Goal: Navigation & Orientation: Find specific page/section

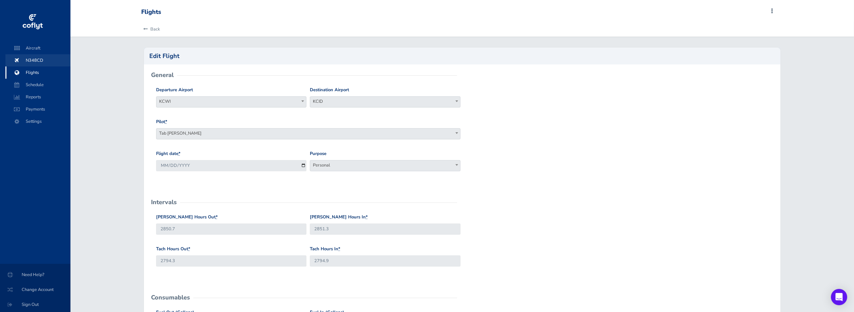
click at [46, 61] on span "N348CD" at bounding box center [37, 60] width 51 height 12
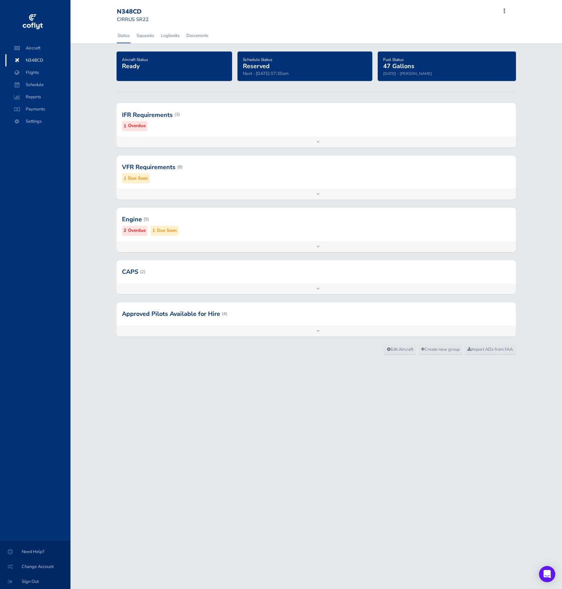
click at [43, 55] on span "N348CD" at bounding box center [37, 60] width 51 height 12
click at [37, 71] on span "Flights" at bounding box center [37, 72] width 51 height 12
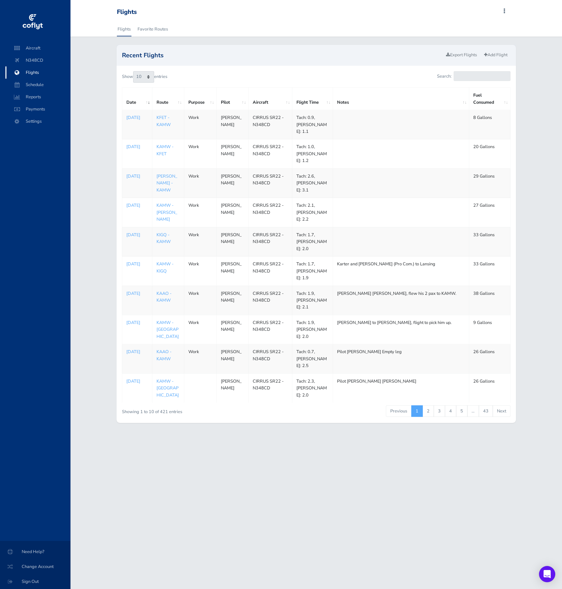
click at [196, 235] on td "Work" at bounding box center [200, 241] width 32 height 29
click at [135, 231] on p "Aug 06, 2025" at bounding box center [137, 234] width 22 height 7
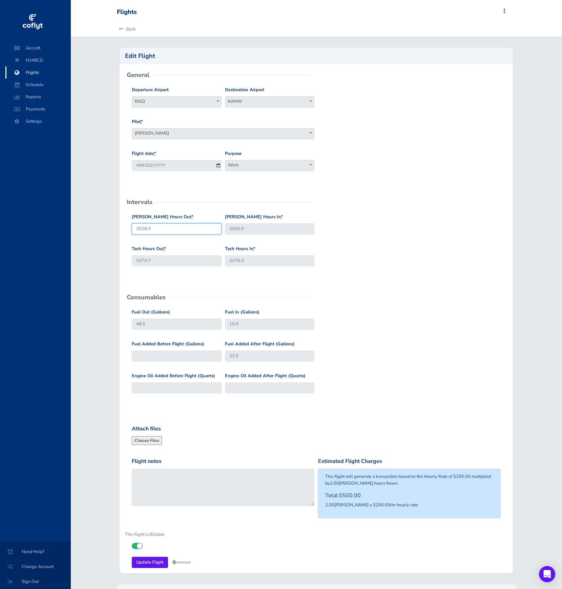
click at [172, 230] on input "3528.9" at bounding box center [177, 228] width 90 height 11
click at [242, 229] on input "3530.9" at bounding box center [270, 228] width 90 height 11
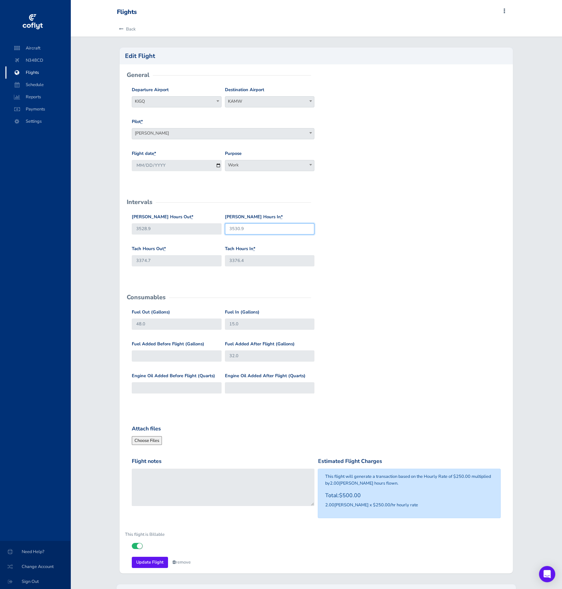
click at [242, 229] on input "3530.9" at bounding box center [270, 228] width 90 height 11
click at [38, 127] on span "Settings" at bounding box center [37, 121] width 51 height 12
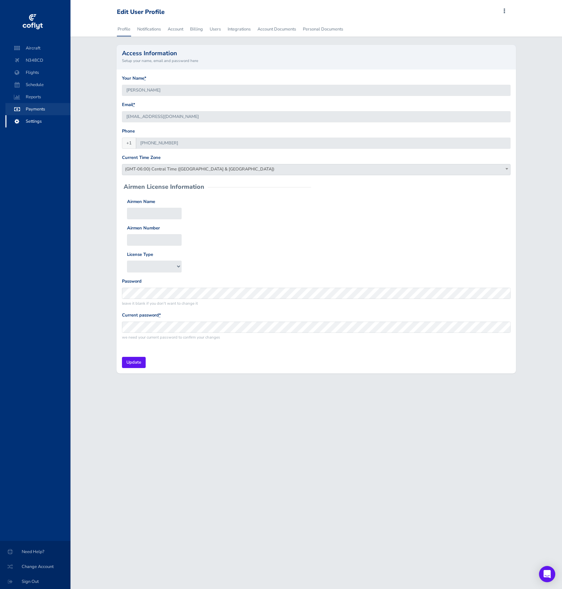
click at [44, 106] on span "Payments" at bounding box center [37, 109] width 51 height 12
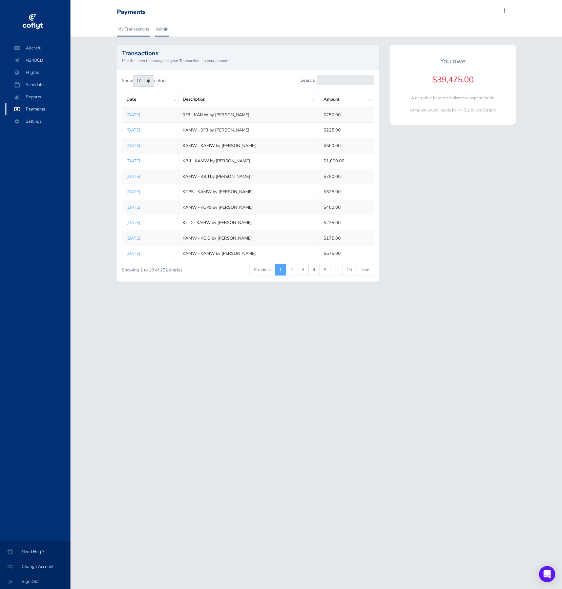
click at [167, 33] on link "Admin" at bounding box center [162, 29] width 14 height 15
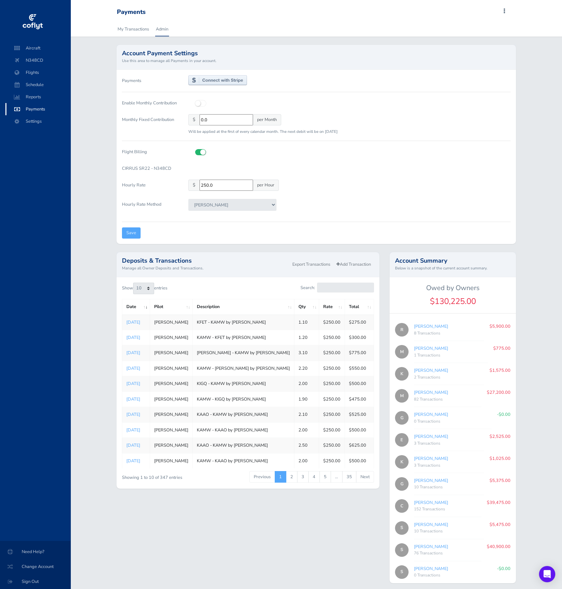
scroll to position [24, 0]
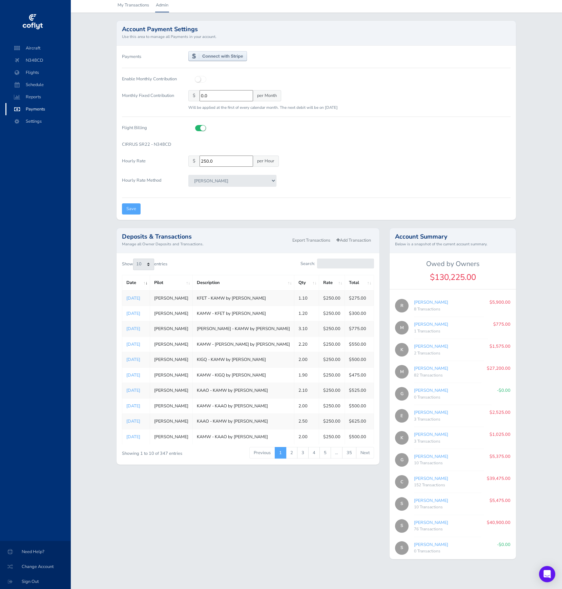
click at [332, 499] on div "Deposits & Transactions Manage all Owner Deposits and Transactions. Export Tran…" at bounding box center [247, 397] width 273 height 339
click at [42, 73] on span "Flights" at bounding box center [37, 72] width 51 height 12
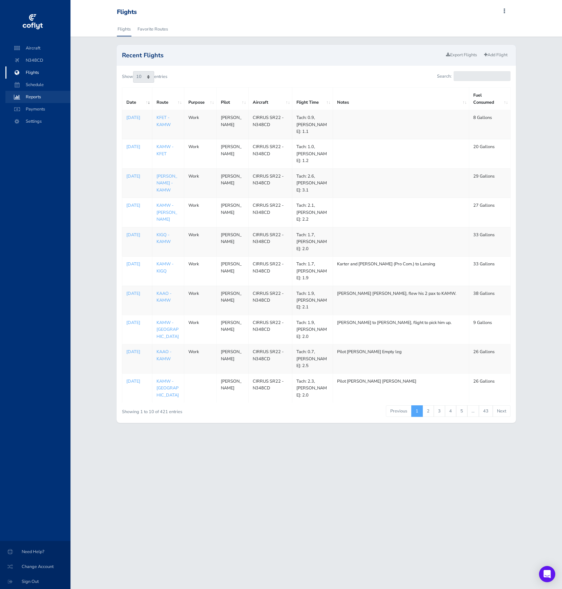
click at [46, 100] on span "Reports" at bounding box center [37, 97] width 51 height 12
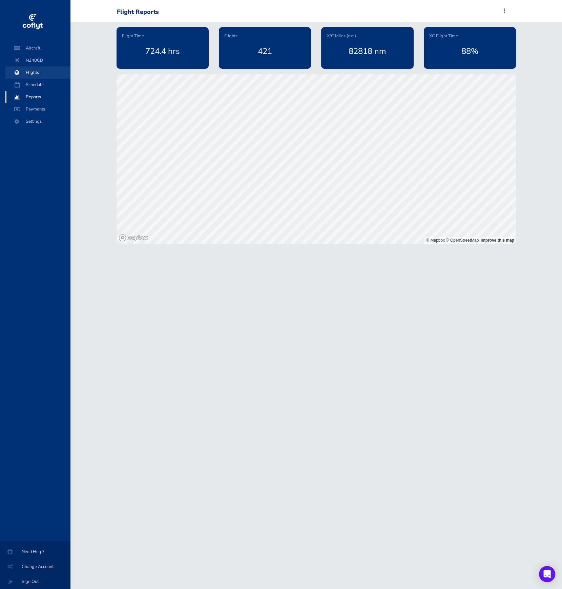
click at [51, 78] on span "Flights" at bounding box center [37, 72] width 51 height 12
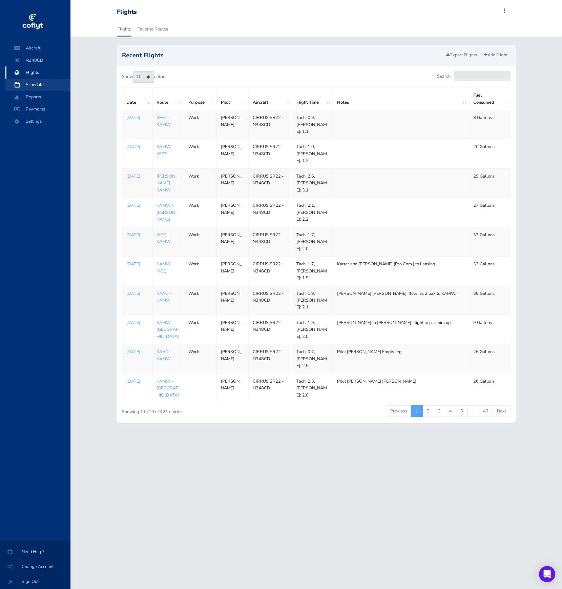
click at [52, 86] on span "Schedule" at bounding box center [37, 85] width 51 height 12
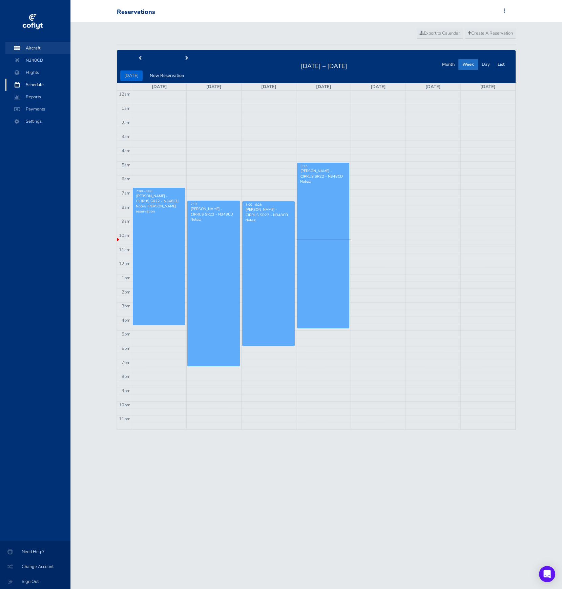
click at [47, 50] on span "Aircraft" at bounding box center [37, 48] width 51 height 12
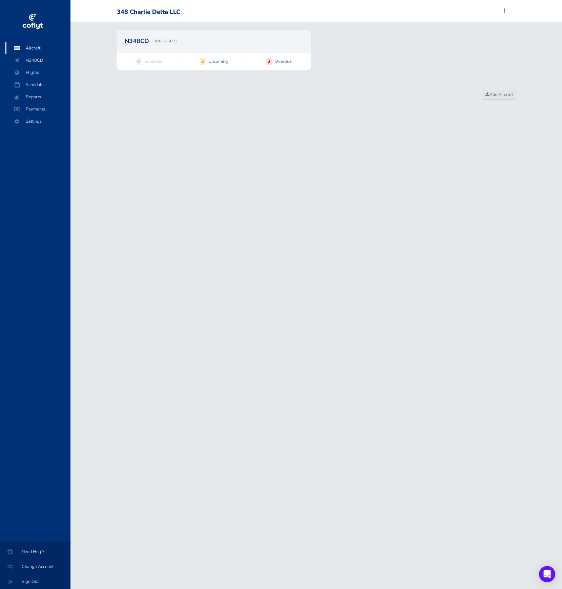
click at [193, 48] on div "N348CD CIRRUS SR22" at bounding box center [213, 41] width 195 height 22
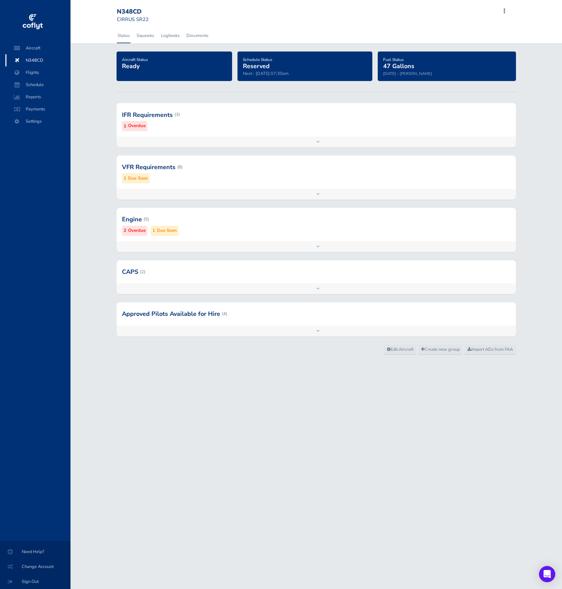
click at [44, 58] on span "N348CD" at bounding box center [37, 60] width 51 height 12
click at [49, 51] on span "Aircraft" at bounding box center [37, 48] width 51 height 12
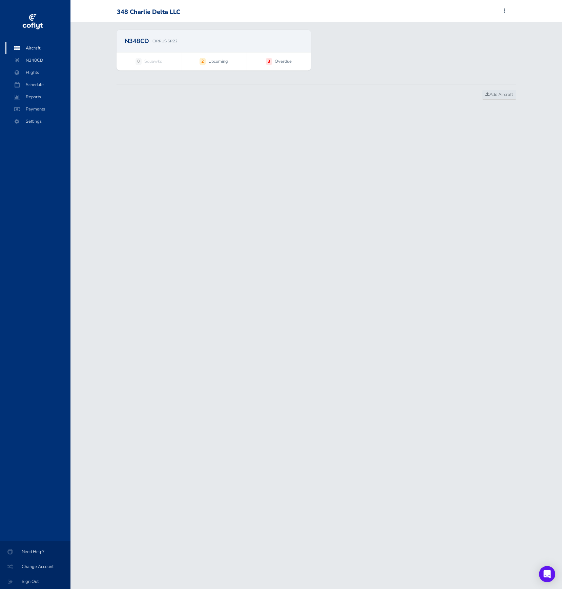
click at [140, 42] on h2 "N348CD" at bounding box center [137, 41] width 24 height 6
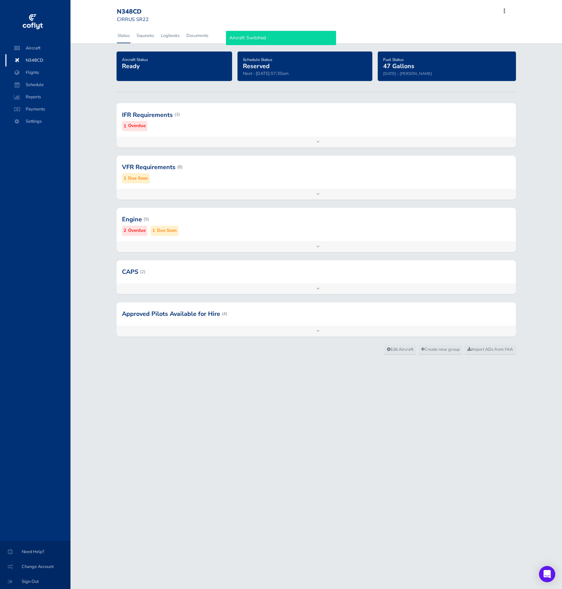
click at [133, 14] on div "N348CD" at bounding box center [141, 11] width 49 height 7
copy div "N348CD"
click at [241, 318] on div at bounding box center [315, 313] width 399 height 23
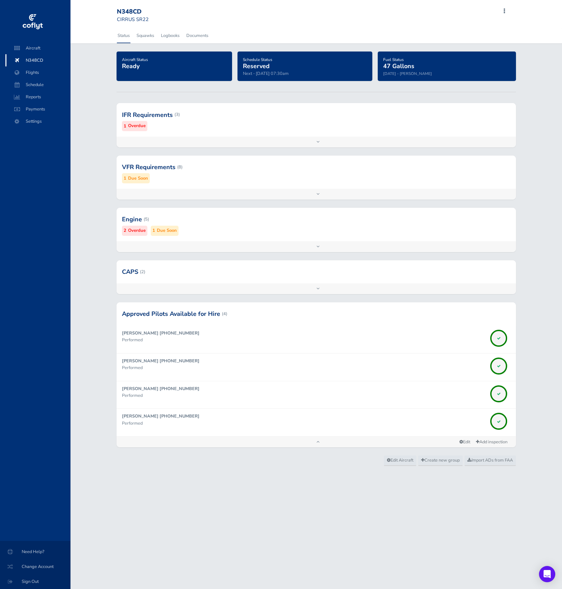
click at [211, 275] on div at bounding box center [315, 271] width 399 height 23
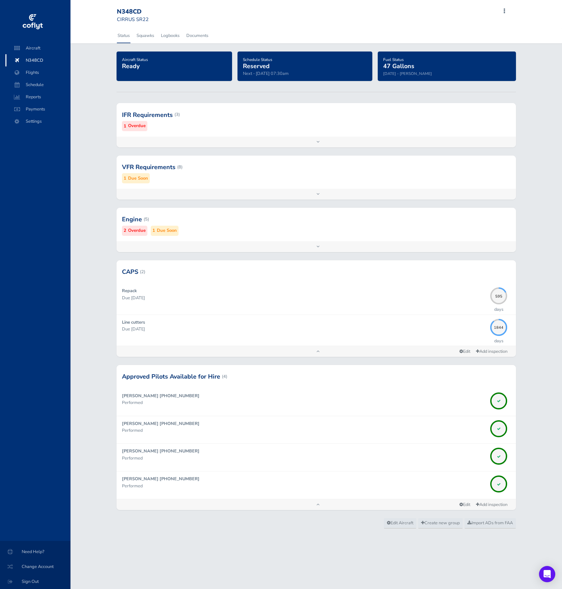
click at [353, 185] on div "VFR Requirements (8) 1 Due Soon" at bounding box center [315, 171] width 399 height 33
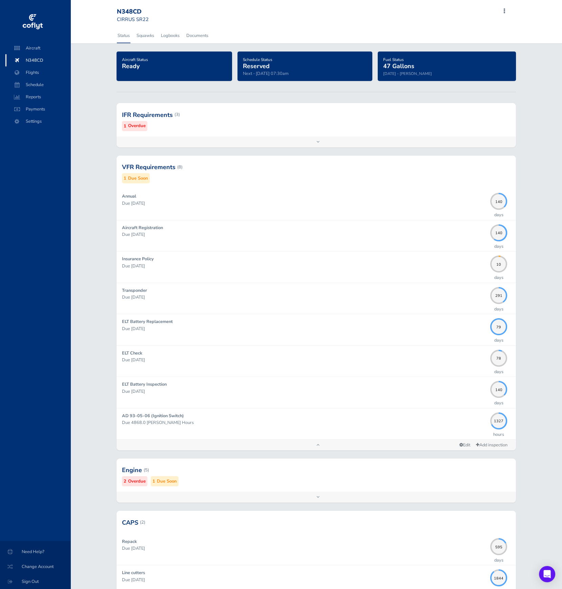
click at [226, 118] on div at bounding box center [315, 114] width 399 height 33
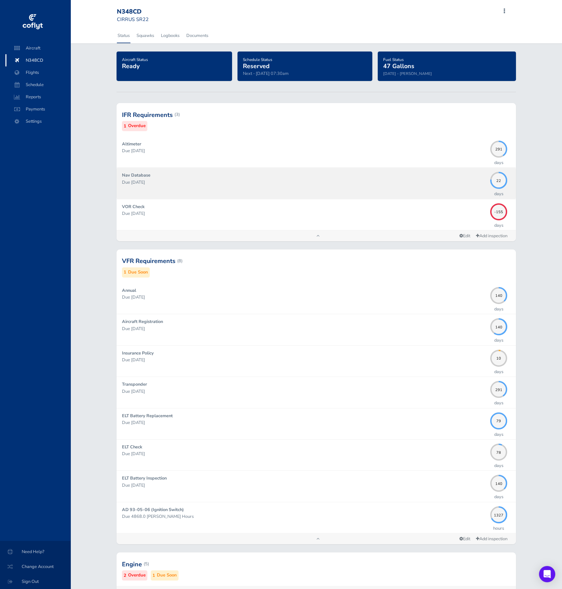
click at [216, 192] on div "Nav Database Due 09/04/2025" at bounding box center [304, 183] width 365 height 23
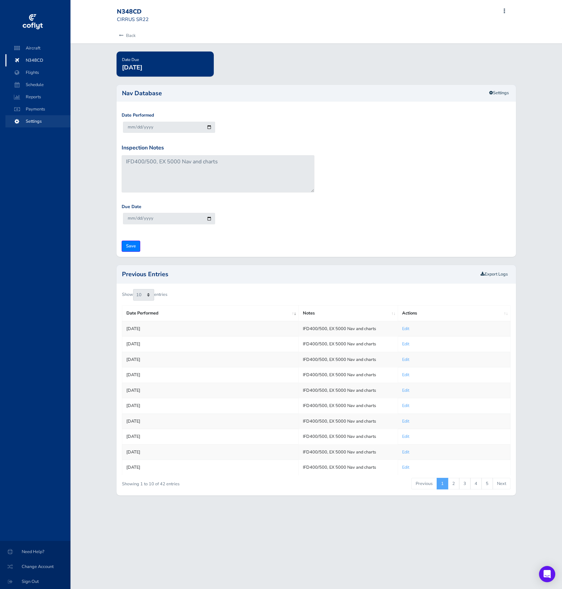
click at [42, 121] on span "Settings" at bounding box center [37, 121] width 51 height 12
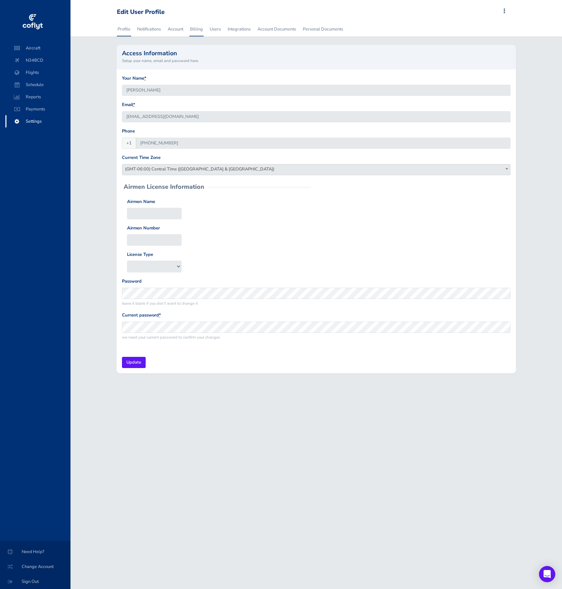
click at [197, 30] on link "Billing" at bounding box center [196, 29] width 14 height 15
